Goal: Task Accomplishment & Management: Use online tool/utility

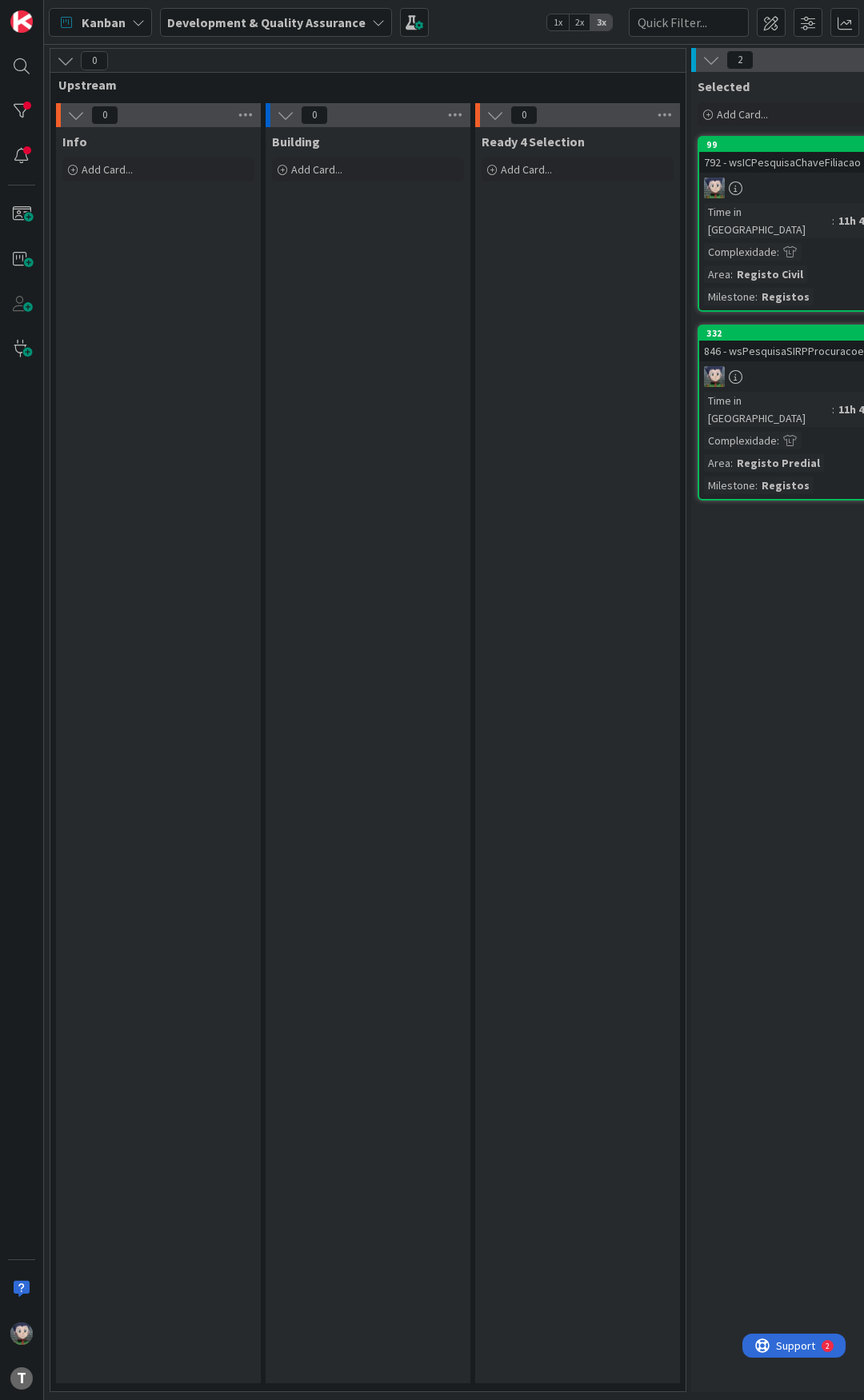
click at [292, 345] on div "Building Add Card..." at bounding box center [368, 755] width 205 height 1256
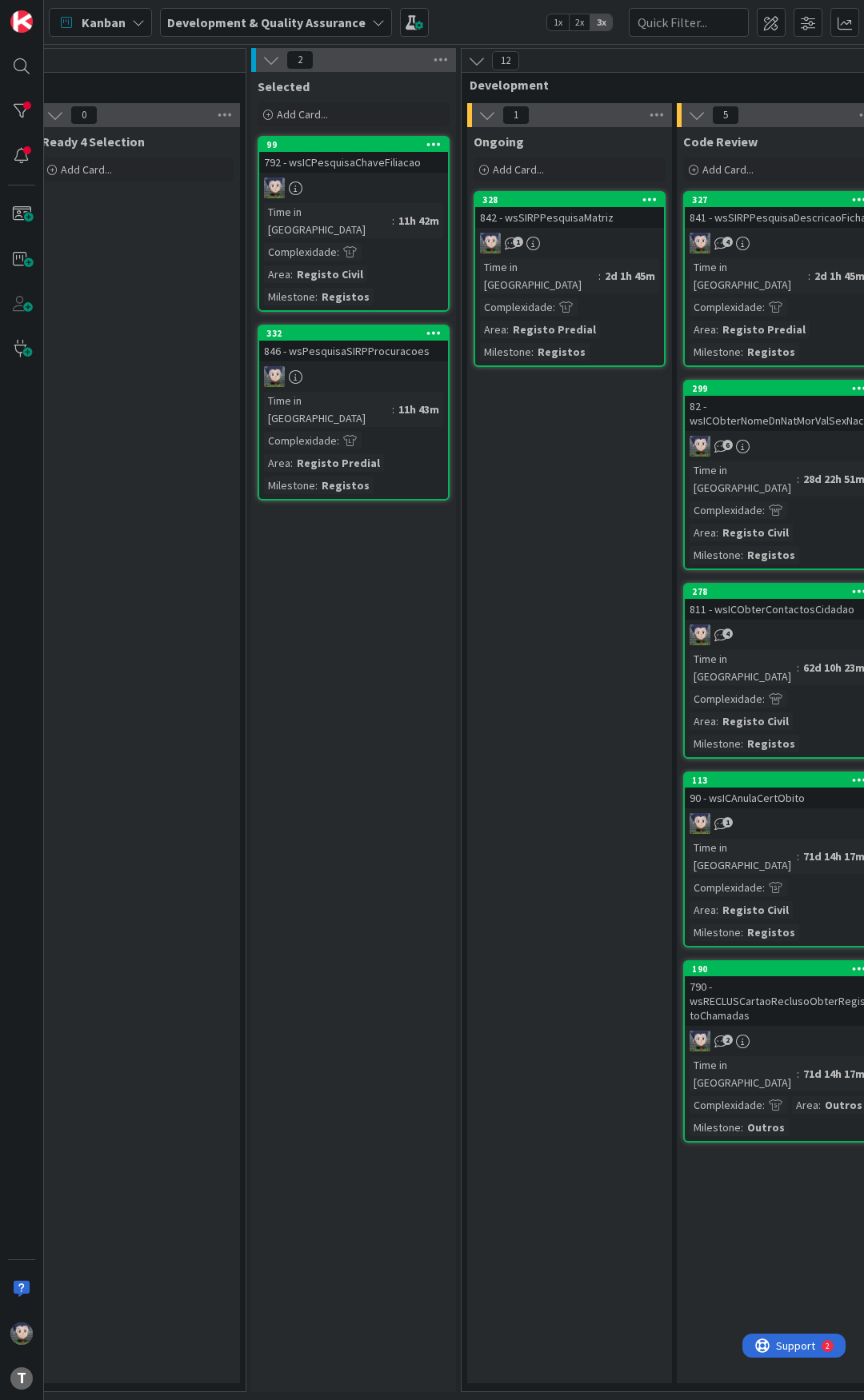
scroll to position [0, 480]
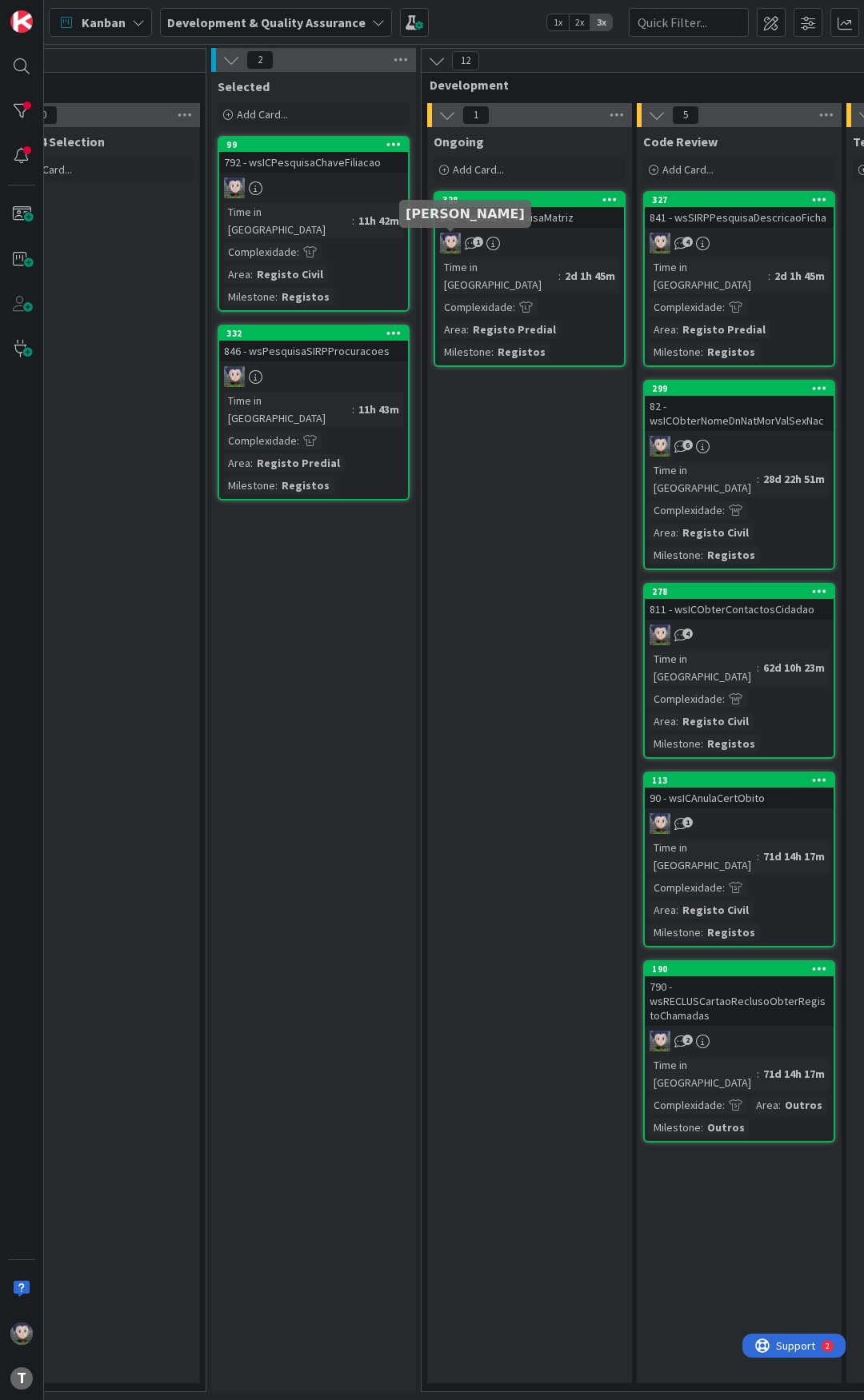
click at [498, 223] on div "842 - wsSIRPPesquisaMatriz" at bounding box center [530, 218] width 189 height 21
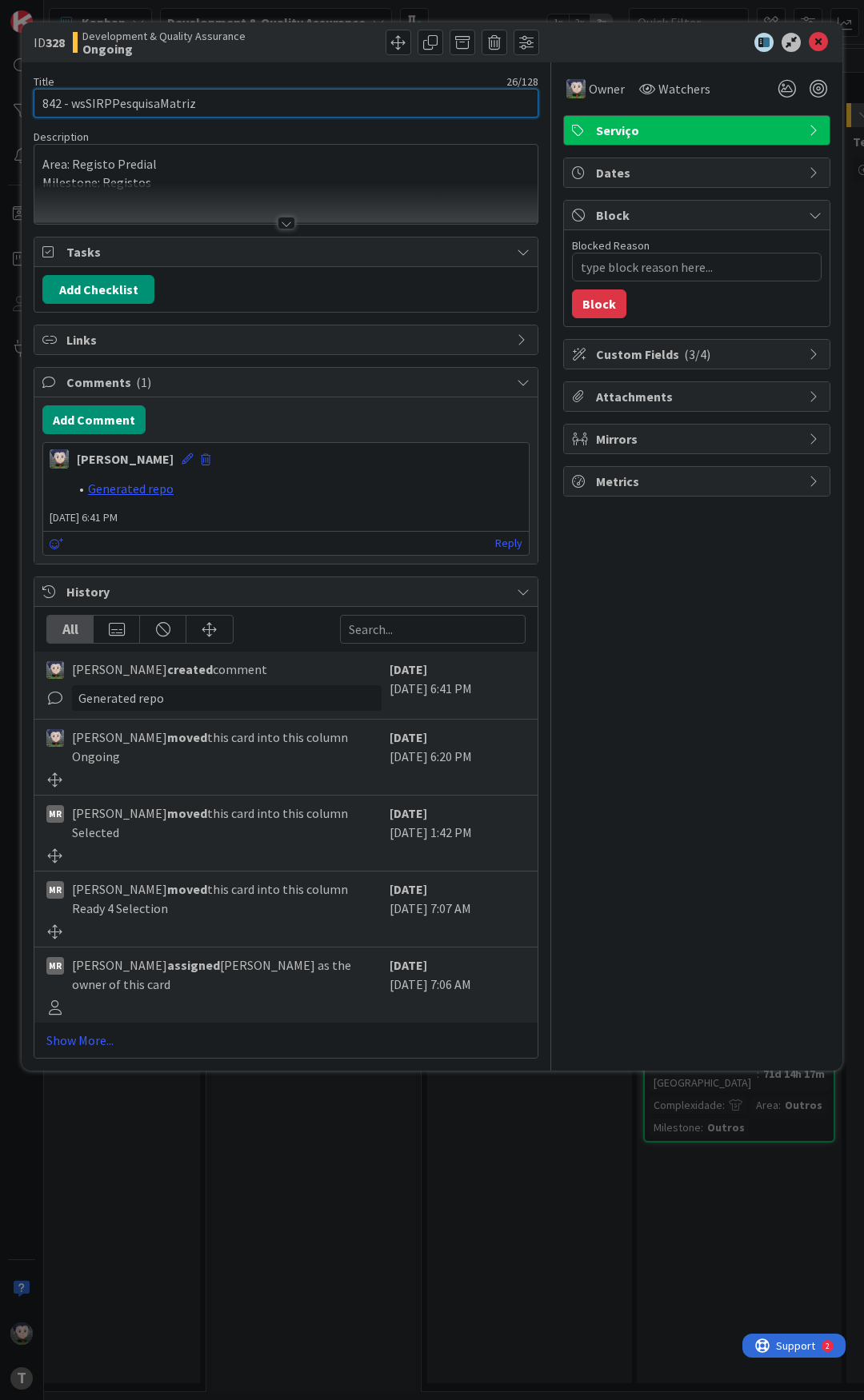
click at [184, 105] on input "842 - wsSIRPPesquisaMatriz" at bounding box center [286, 103] width 505 height 29
type textarea "x"
click at [610, 45] on div at bounding box center [688, 42] width 283 height 19
drag, startPoint x: 610, startPoint y: 45, endPoint x: 611, endPoint y: 5, distance: 40.0
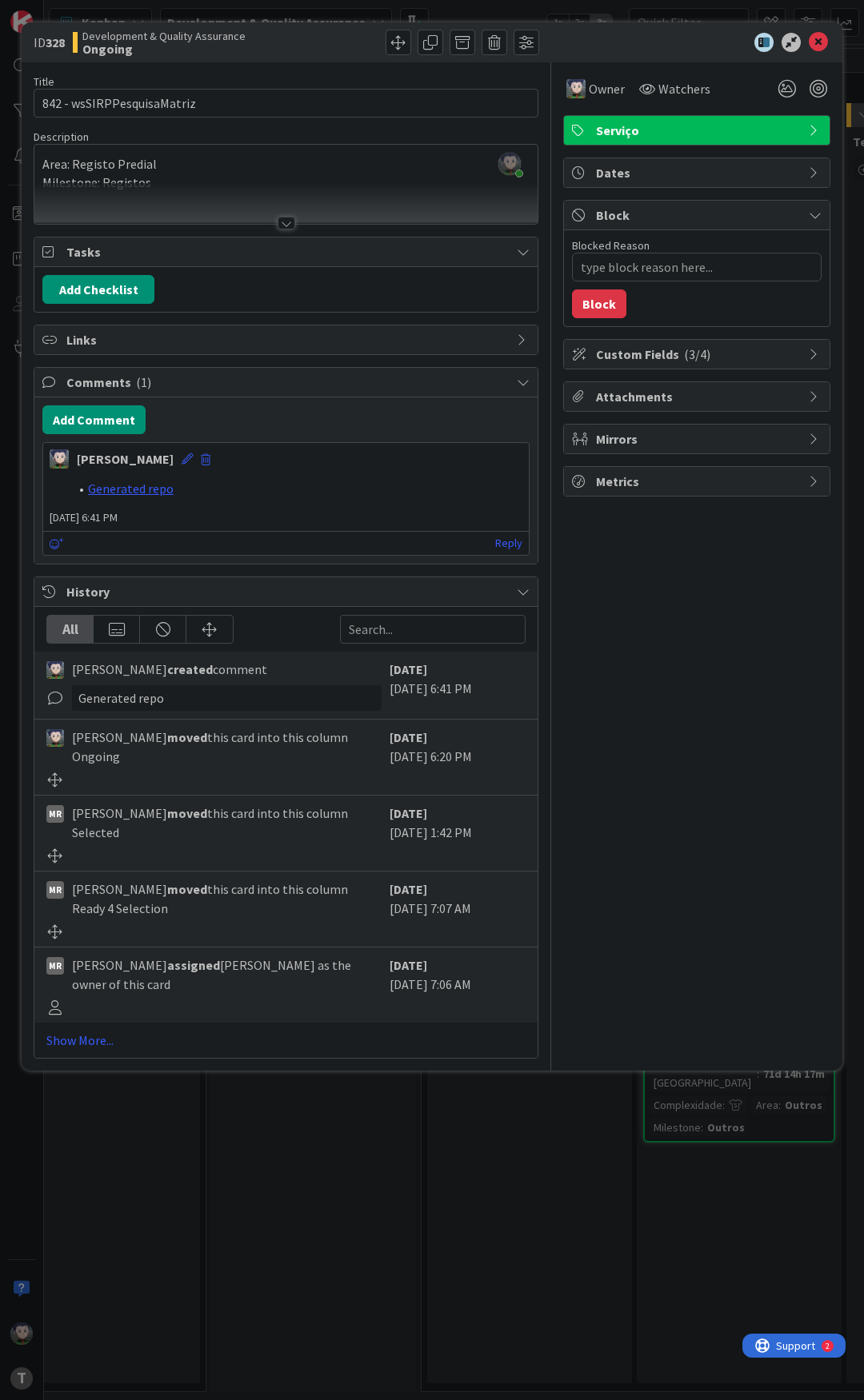
click at [614, 4] on div "ID 328 Development & Quality Assurance Ongoing Title 26 / 128 842 - wsSIRPPesqu…" at bounding box center [432, 700] width 864 height 1400
click at [584, 57] on div "ID 328 Development & Quality Assurance Ongoing" at bounding box center [432, 41] width 821 height 40
click at [585, 42] on div at bounding box center [688, 42] width 283 height 19
click at [588, 37] on div at bounding box center [688, 42] width 283 height 19
click at [581, 36] on div at bounding box center [688, 42] width 283 height 19
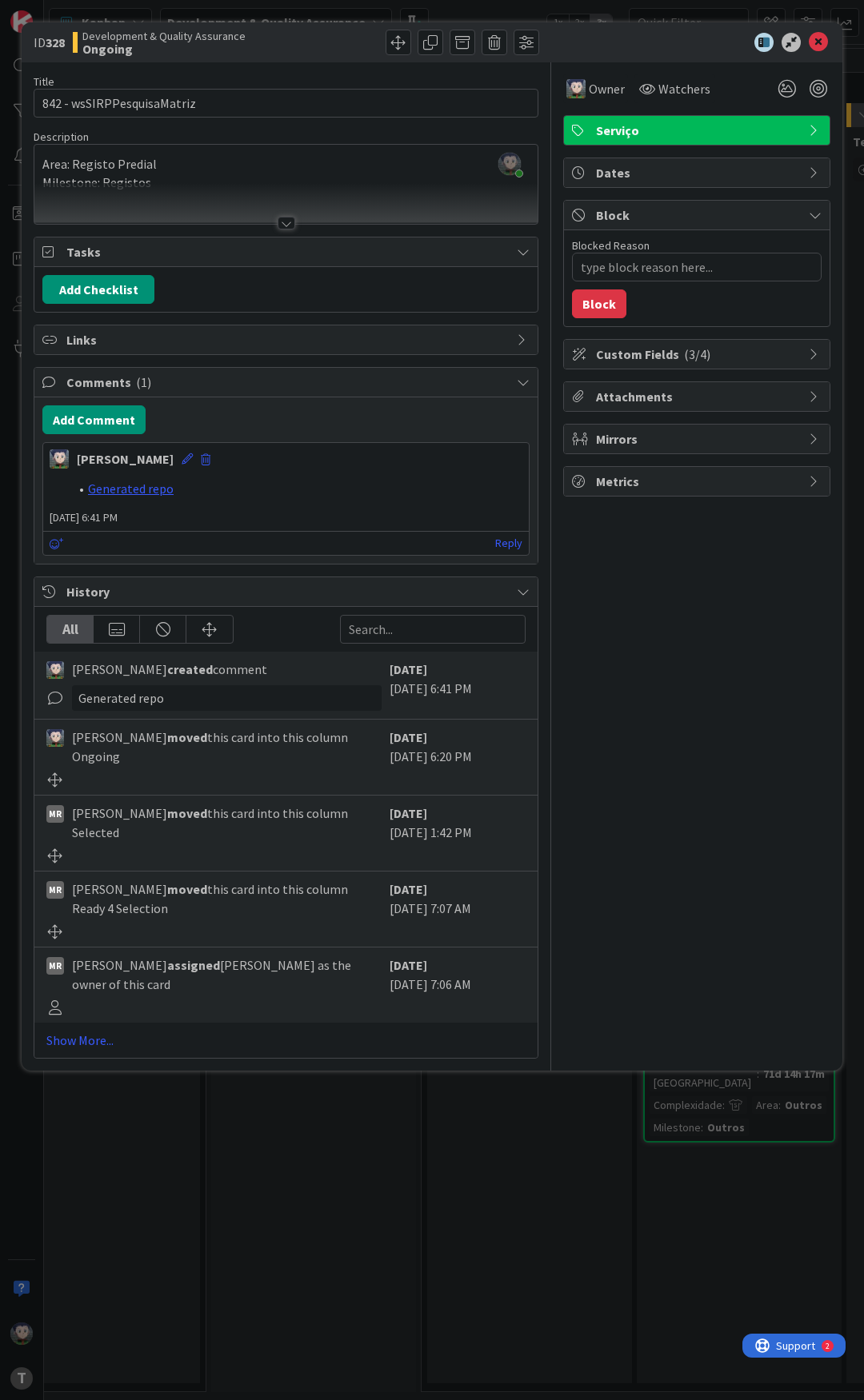
click at [583, 38] on div at bounding box center [688, 42] width 283 height 19
drag, startPoint x: 582, startPoint y: 38, endPoint x: 581, endPoint y: 46, distance: 8.1
click at [581, 46] on div at bounding box center [688, 42] width 283 height 19
click at [591, 40] on div at bounding box center [688, 42] width 283 height 19
click at [591, 42] on div at bounding box center [688, 42] width 283 height 19
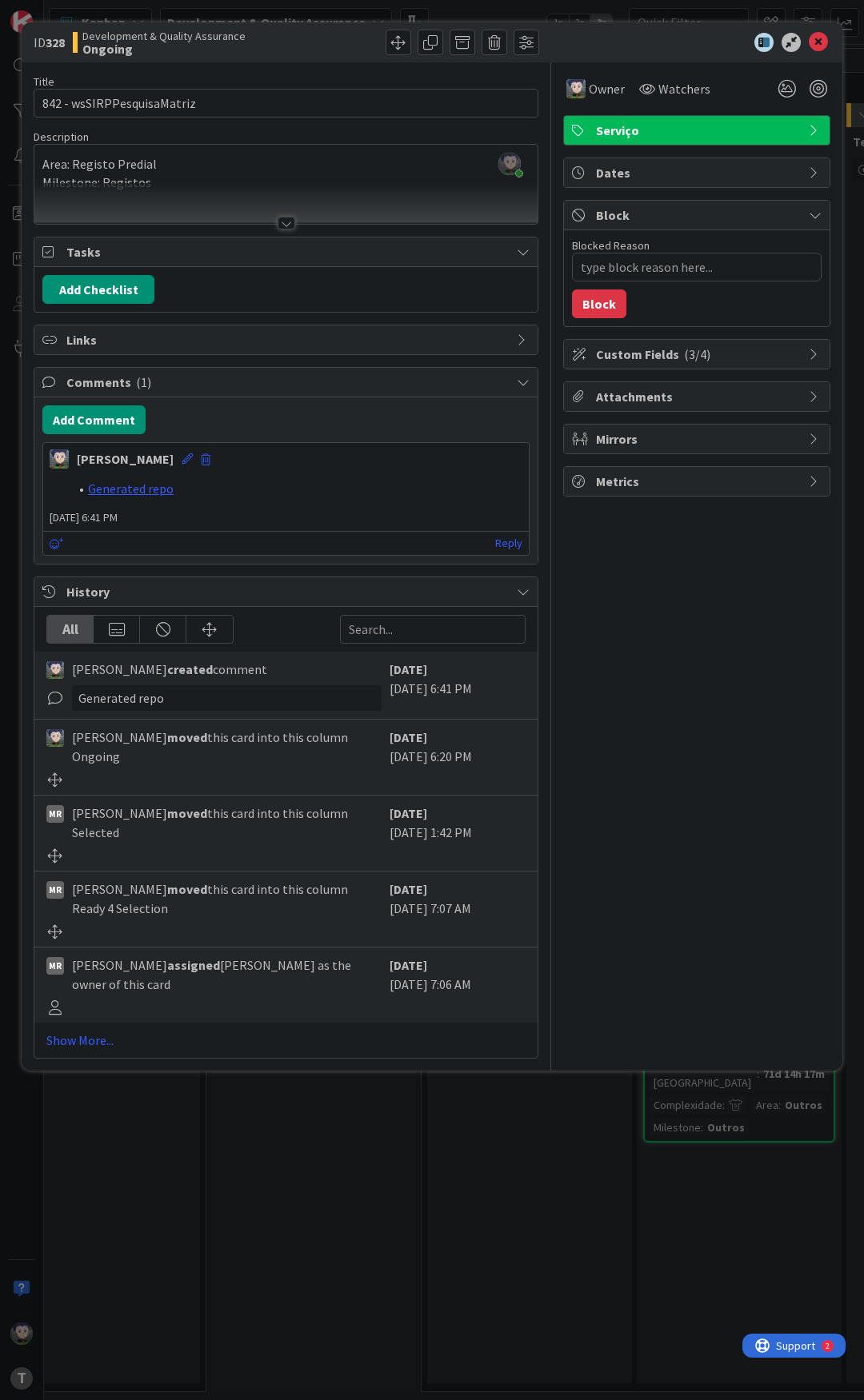
click at [591, 36] on div at bounding box center [688, 42] width 283 height 19
click at [593, 40] on div at bounding box center [688, 42] width 283 height 19
drag, startPoint x: 593, startPoint y: 40, endPoint x: 603, endPoint y: 45, distance: 11.2
click at [600, 42] on div at bounding box center [688, 42] width 283 height 19
click at [605, 44] on div at bounding box center [688, 42] width 283 height 19
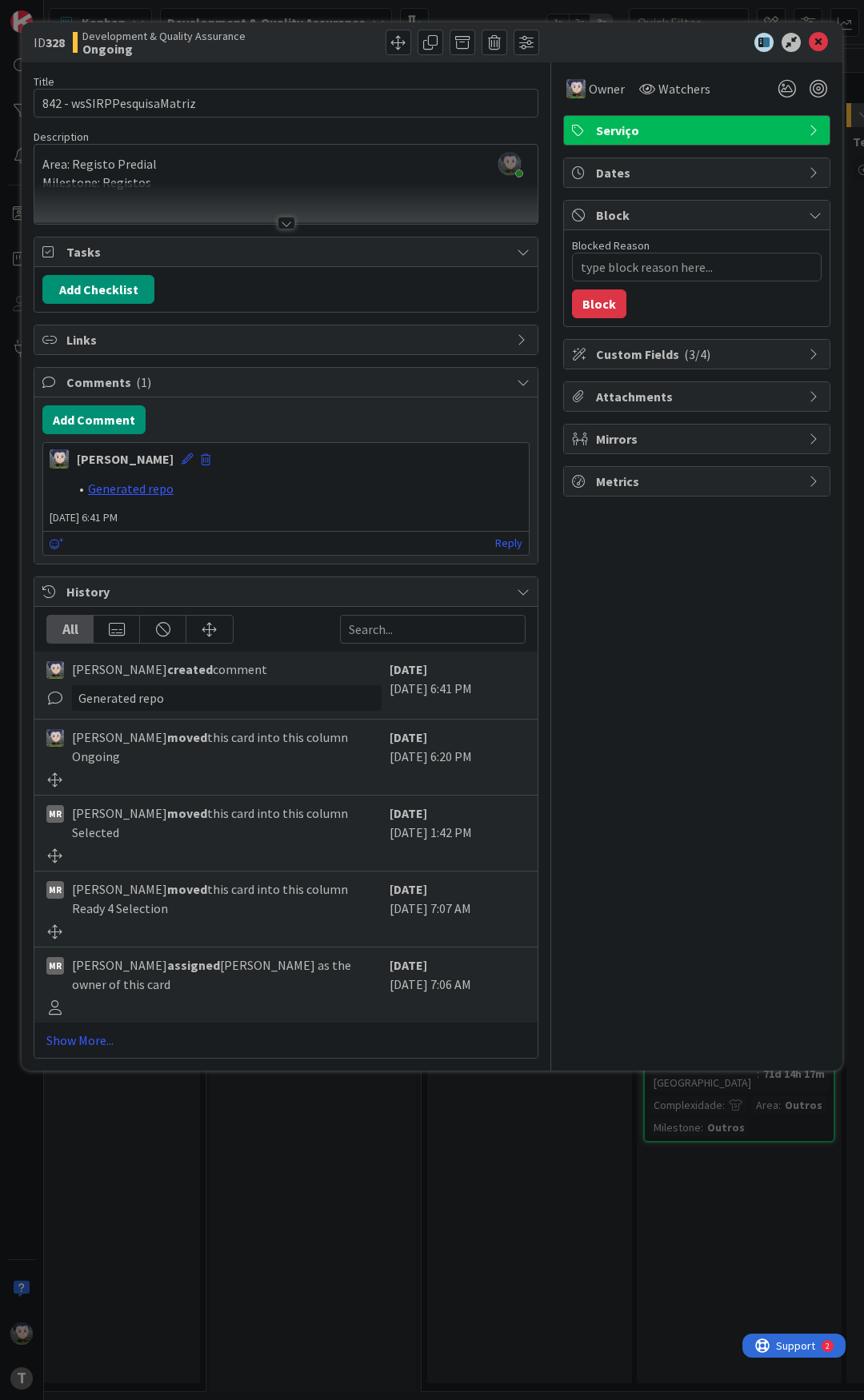
click at [596, 48] on div at bounding box center [688, 42] width 283 height 19
click at [598, 44] on div at bounding box center [688, 42] width 283 height 19
click at [317, 34] on div at bounding box center [415, 42] width 249 height 26
drag, startPoint x: 588, startPoint y: 39, endPoint x: 590, endPoint y: 47, distance: 8.2
click at [590, 47] on div at bounding box center [688, 42] width 283 height 19
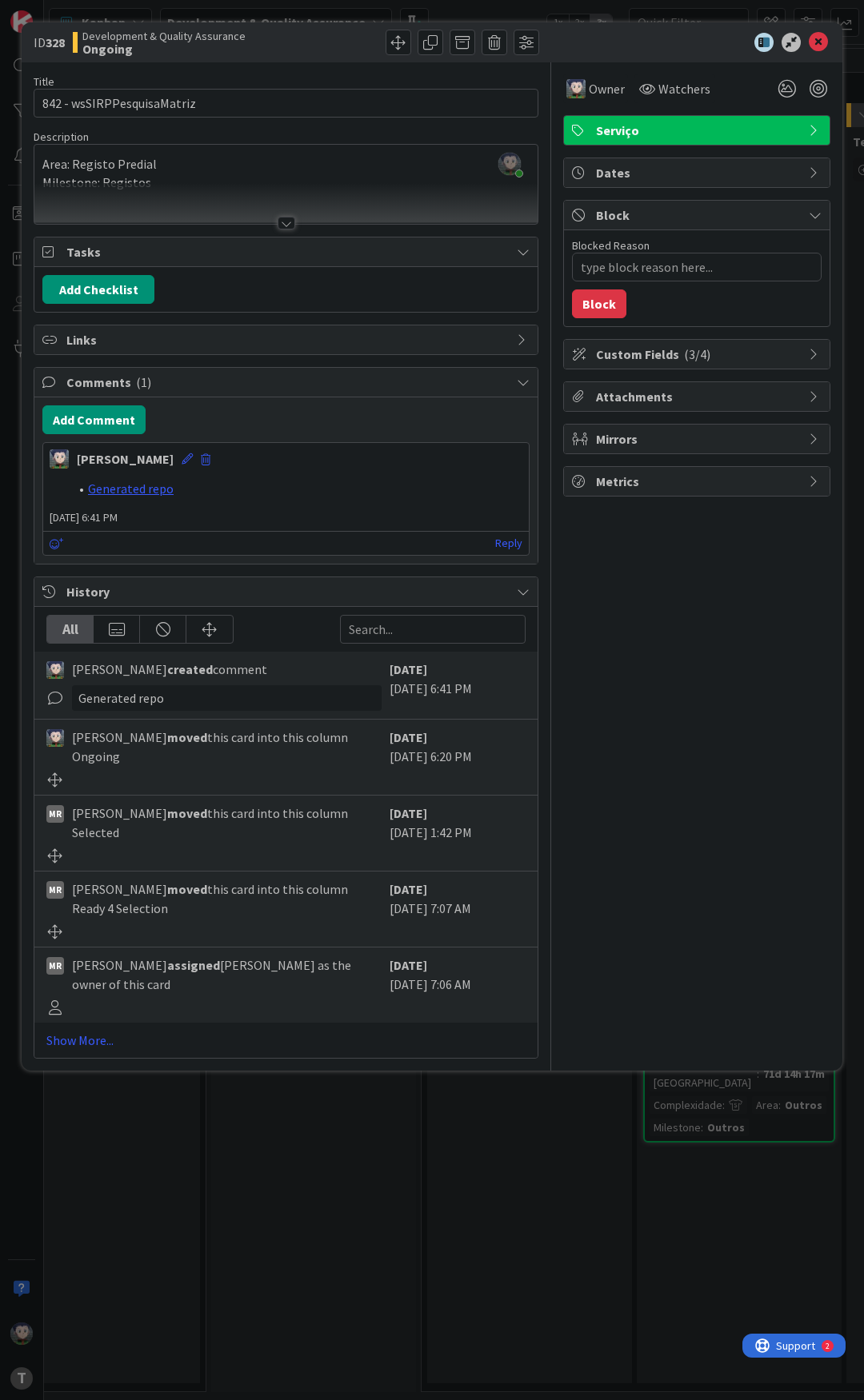
click at [593, 49] on div at bounding box center [688, 42] width 283 height 19
click at [598, 41] on div at bounding box center [688, 42] width 283 height 19
click at [598, 44] on div at bounding box center [688, 42] width 283 height 19
click at [596, 50] on div at bounding box center [688, 42] width 283 height 19
click at [596, 43] on div at bounding box center [688, 42] width 283 height 19
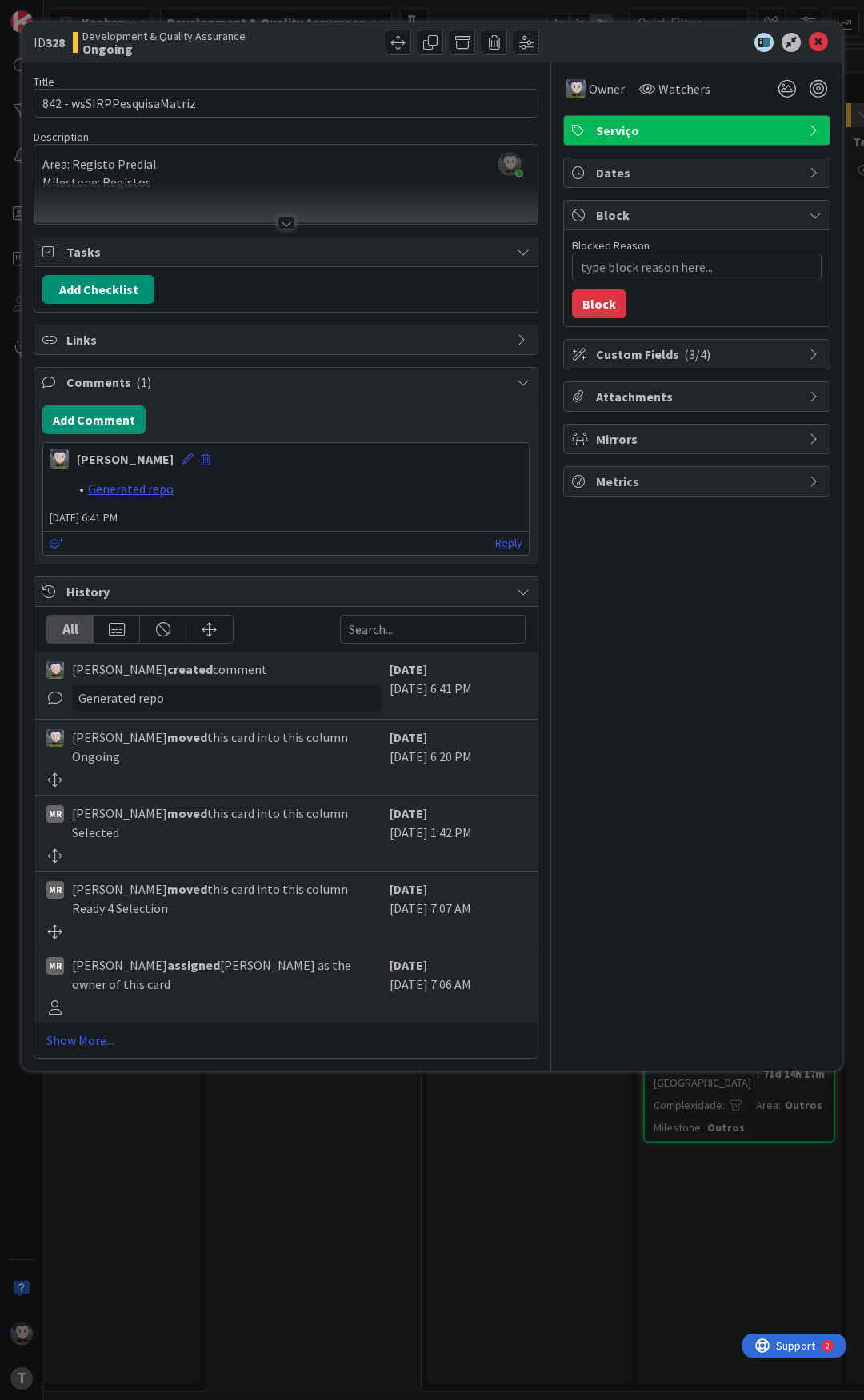
click at [586, 42] on div at bounding box center [688, 42] width 283 height 19
click at [585, 41] on div at bounding box center [688, 42] width 283 height 19
click at [585, 40] on div at bounding box center [688, 42] width 283 height 19
click at [585, 39] on div at bounding box center [688, 42] width 283 height 19
click at [581, 43] on div at bounding box center [688, 42] width 283 height 19
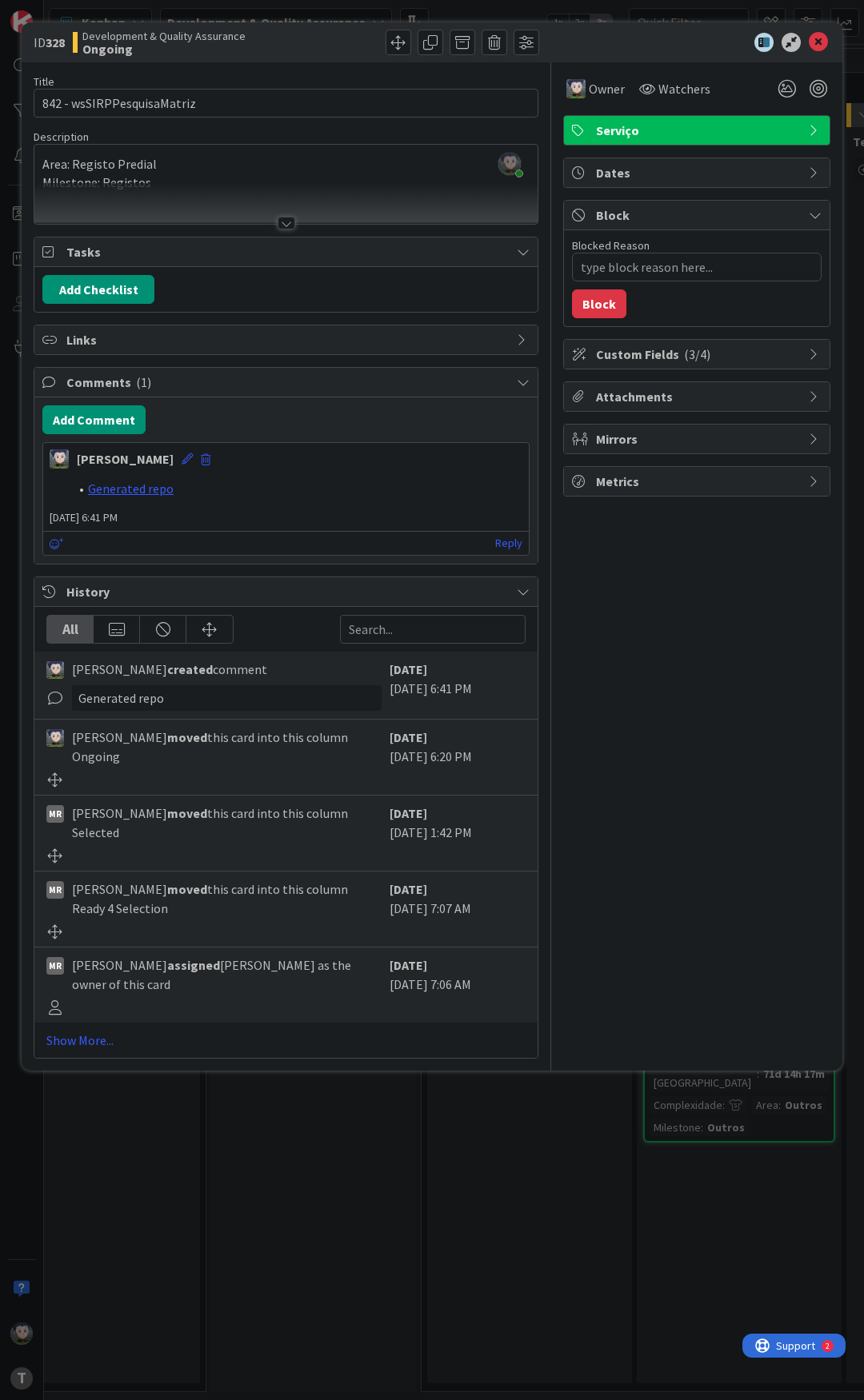
click at [582, 38] on div at bounding box center [688, 42] width 283 height 19
